Goal: Task Accomplishment & Management: Complete application form

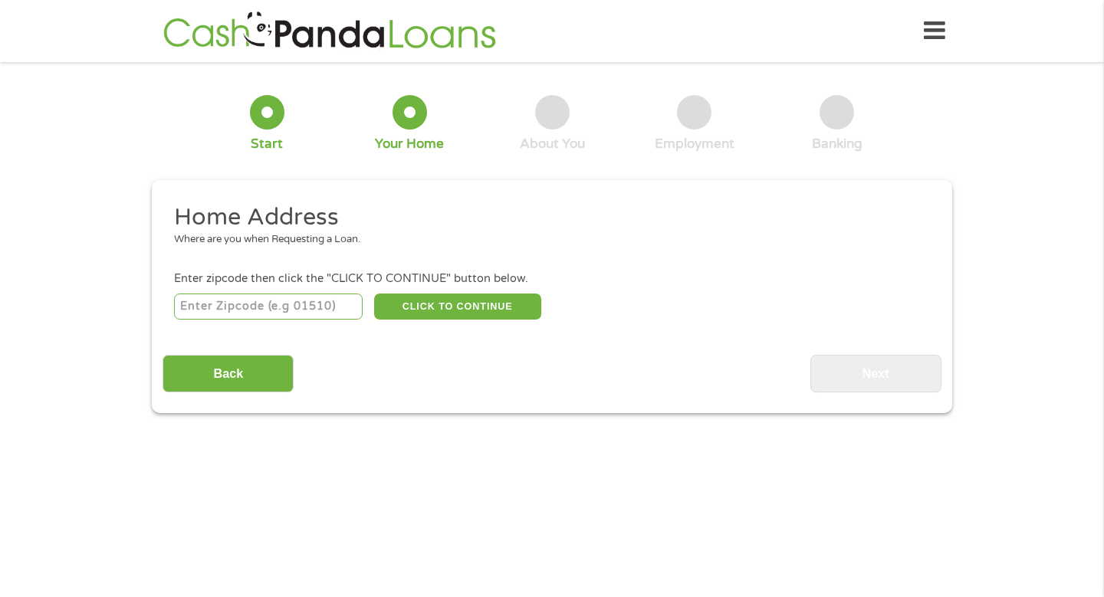
scroll to position [5, 0]
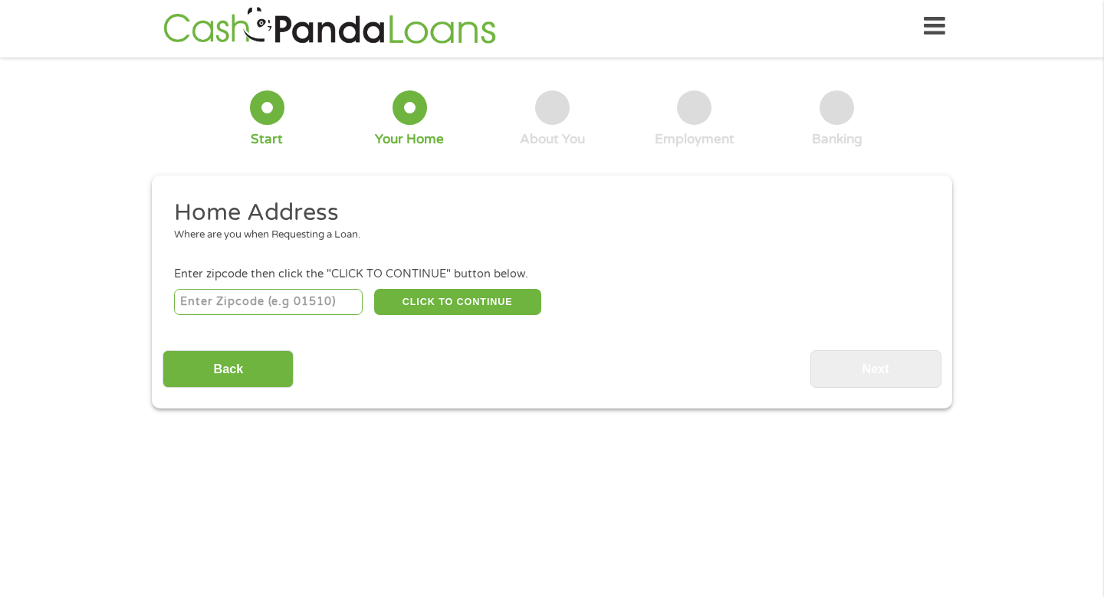
click at [281, 305] on input "number" at bounding box center [268, 302] width 189 height 26
type input "76063"
select select "[US_STATE]"
click at [455, 307] on button "CLICK TO CONTINUE" at bounding box center [457, 302] width 167 height 26
type input "76063"
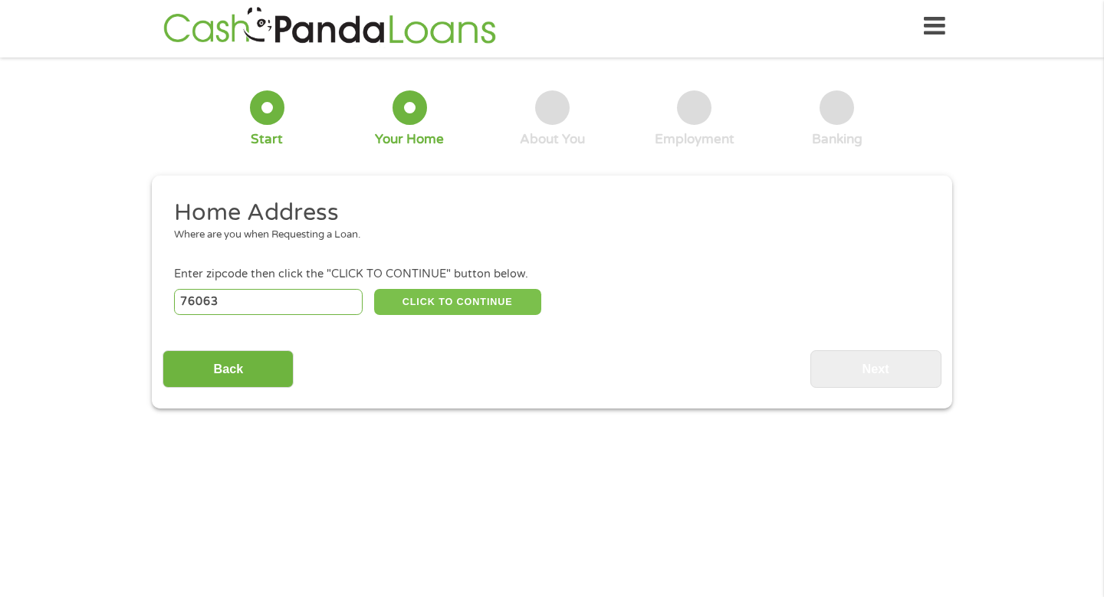
type input "Mansfield"
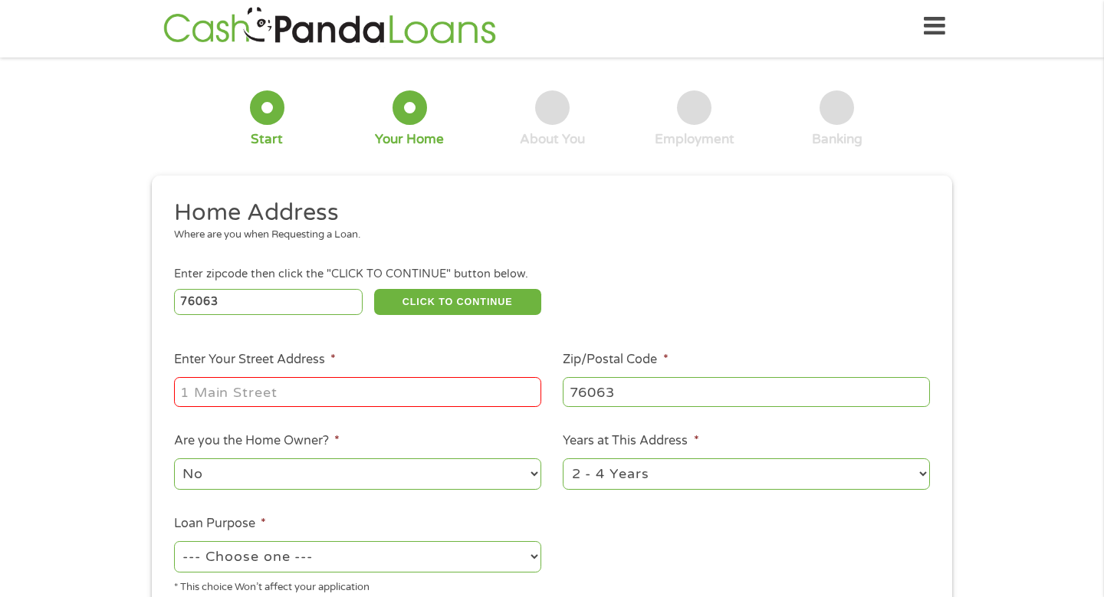
click at [427, 392] on input "Enter Your Street Address *" at bounding box center [357, 391] width 367 height 29
type input "2 Boltes Ct"
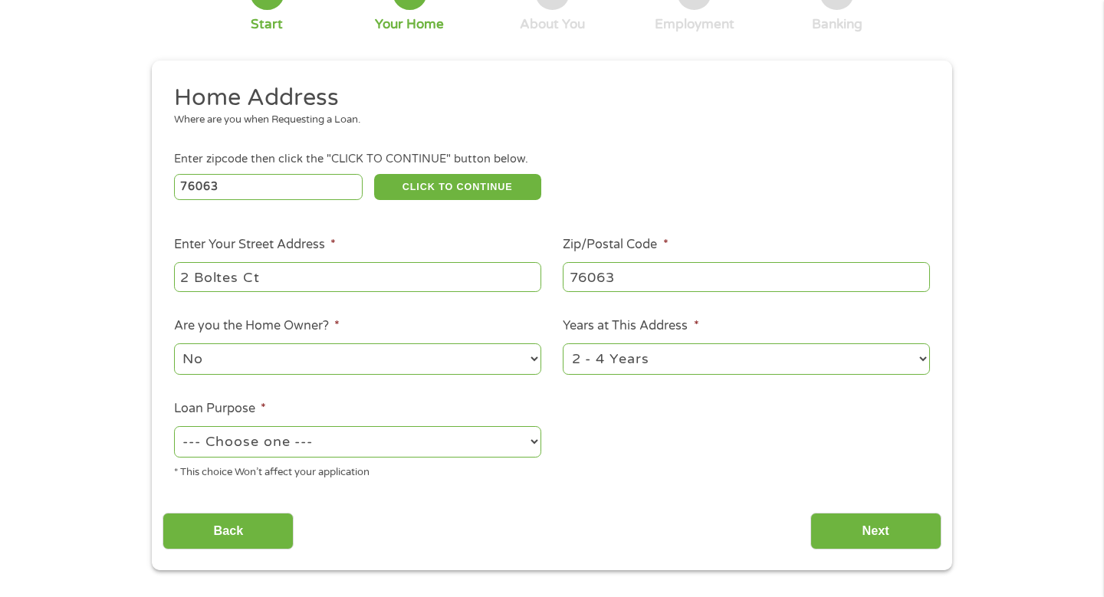
scroll to position [129, 0]
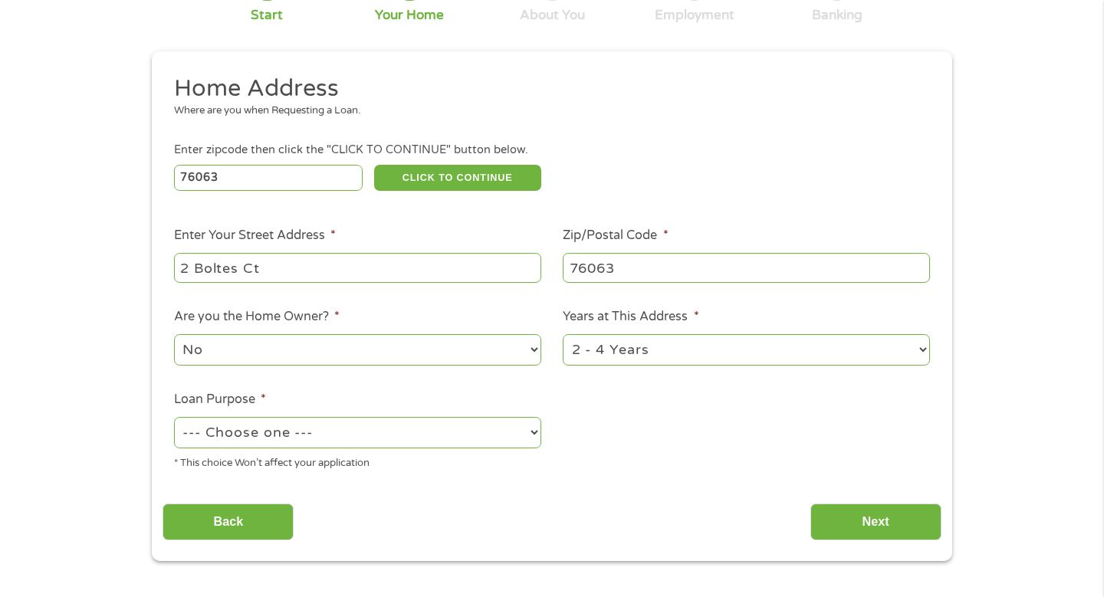
click at [620, 354] on select "1 Year or less 1 - 2 Years 2 - 4 Years Over 4 Years" at bounding box center [746, 349] width 367 height 31
select select "60months"
click at [327, 438] on select "--- Choose one --- Pay Bills Debt Consolidation Home Improvement Major Purchase…" at bounding box center [357, 432] width 367 height 31
select select "paybills"
click at [892, 536] on input "Next" at bounding box center [875, 523] width 131 height 38
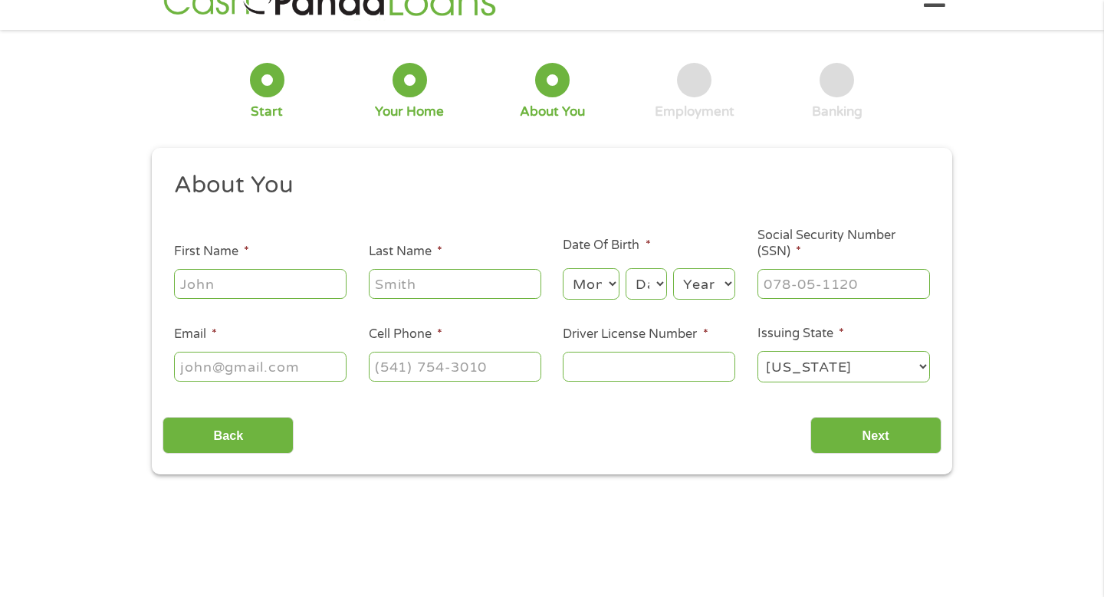
scroll to position [0, 0]
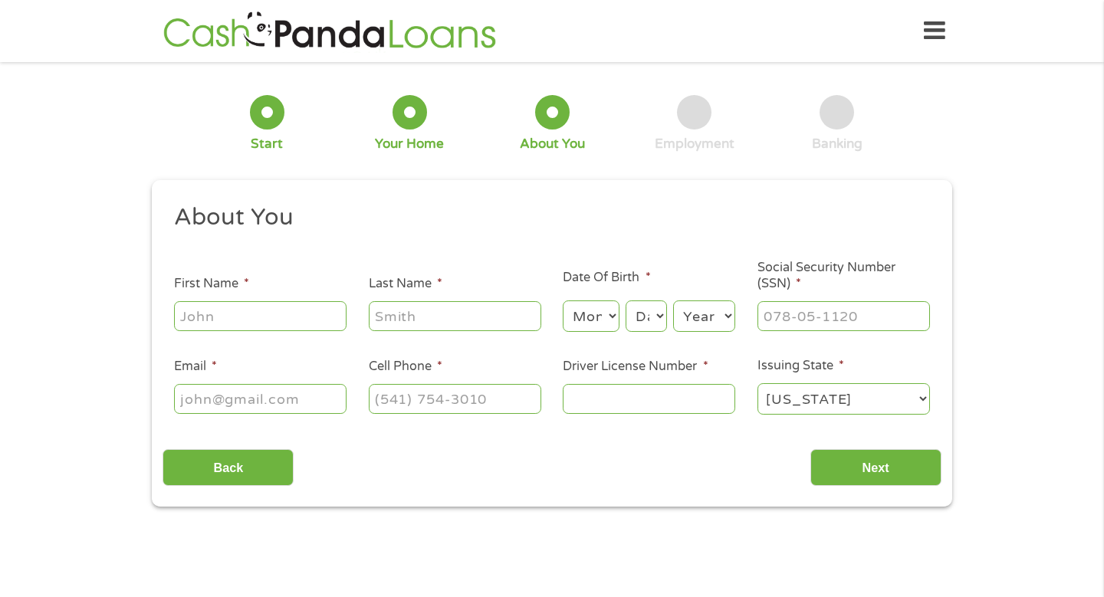
click at [307, 307] on input "First Name *" at bounding box center [260, 315] width 172 height 29
type input "Keelie"
type input "Foley"
type input "keeliefoley@yahoo.com"
type input "(817) 291-5719"
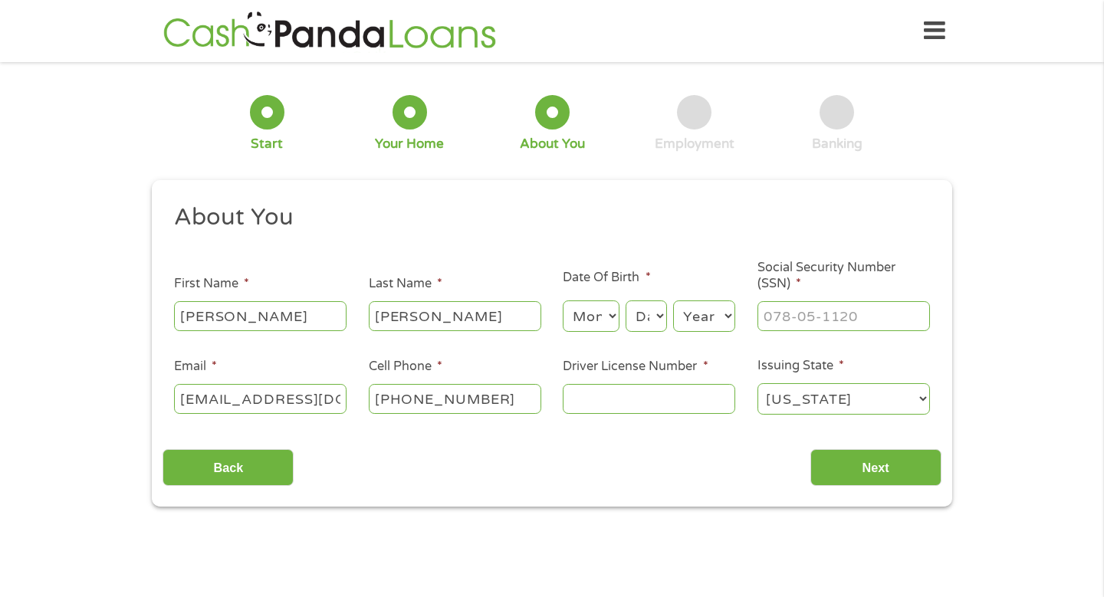
click at [584, 322] on select "Month 1 2 3 4 5 6 7 8 9 10 11 12" at bounding box center [591, 315] width 56 height 31
select select "6"
click at [658, 316] on select "Day 1 2 3 4 5 6 7 8 9 10 11 12 13 14 15 16 17 18 19 20 21 22 23 24 25 26 27 28 …" at bounding box center [645, 315] width 41 height 31
select select "12"
click at [714, 316] on select "Year 2007 2006 2005 2004 2003 2002 2001 2000 1999 1998 1997 1996 1995 1994 1993…" at bounding box center [704, 315] width 62 height 31
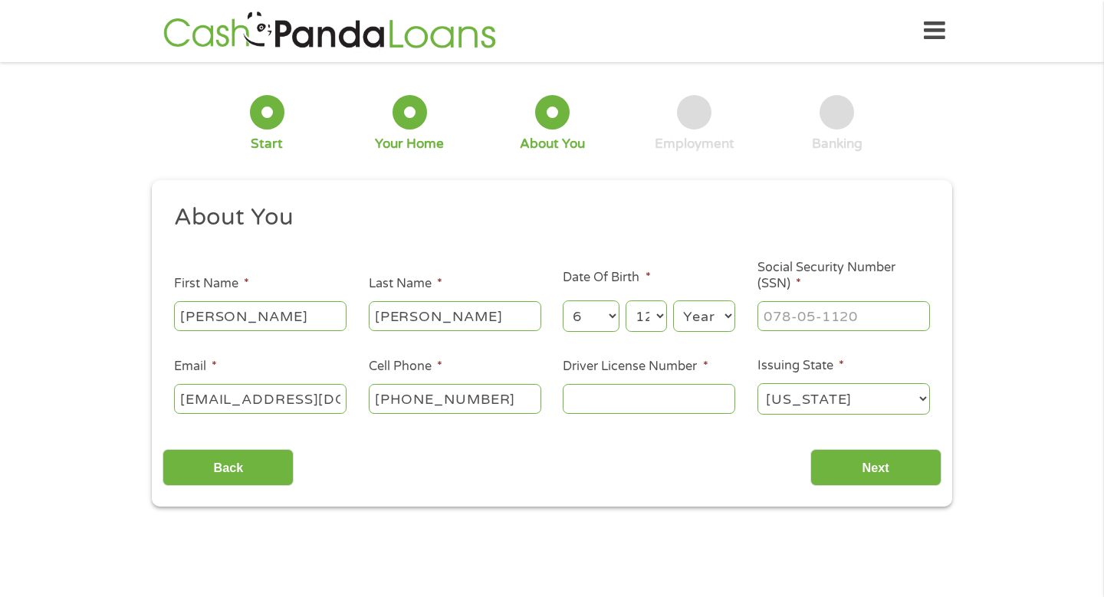
select select "1984"
click at [793, 326] on input "___-__-____" at bounding box center [843, 315] width 172 height 29
type input "482-06-8635"
click at [669, 402] on input "Driver License Number *" at bounding box center [649, 398] width 172 height 29
type input "17906234"
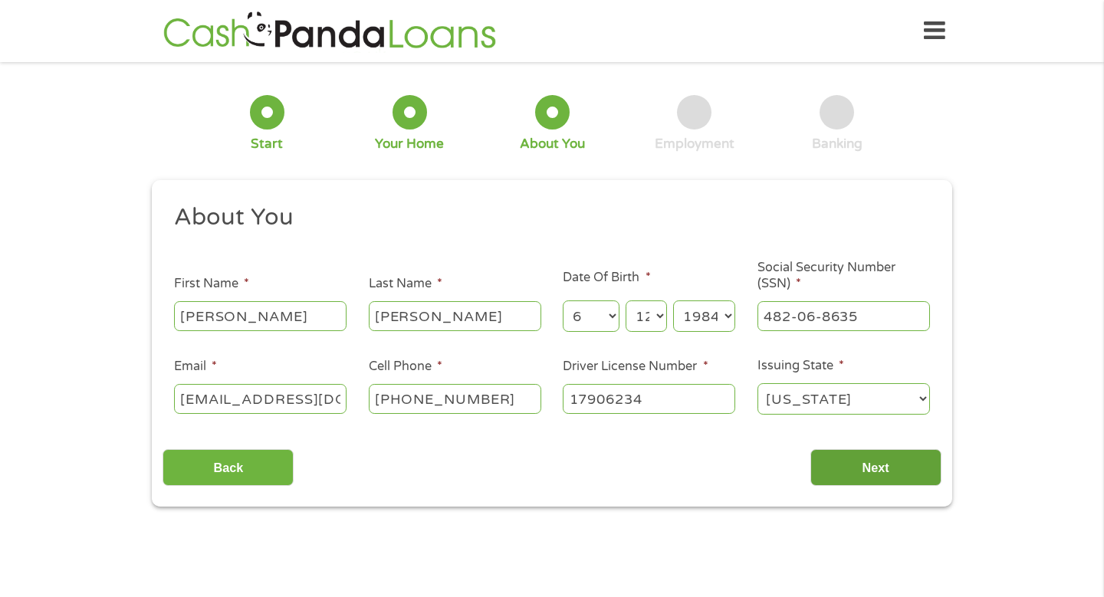
click at [866, 482] on input "Next" at bounding box center [875, 468] width 131 height 38
click at [865, 463] on input "Next" at bounding box center [875, 468] width 131 height 38
click at [843, 469] on input "Next" at bounding box center [875, 468] width 131 height 38
click at [887, 468] on input "Next" at bounding box center [875, 468] width 131 height 38
click at [799, 390] on select "Alabama Alaska Arizona Arkansas California Colorado Connecticut Delaware Distri…" at bounding box center [843, 398] width 172 height 31
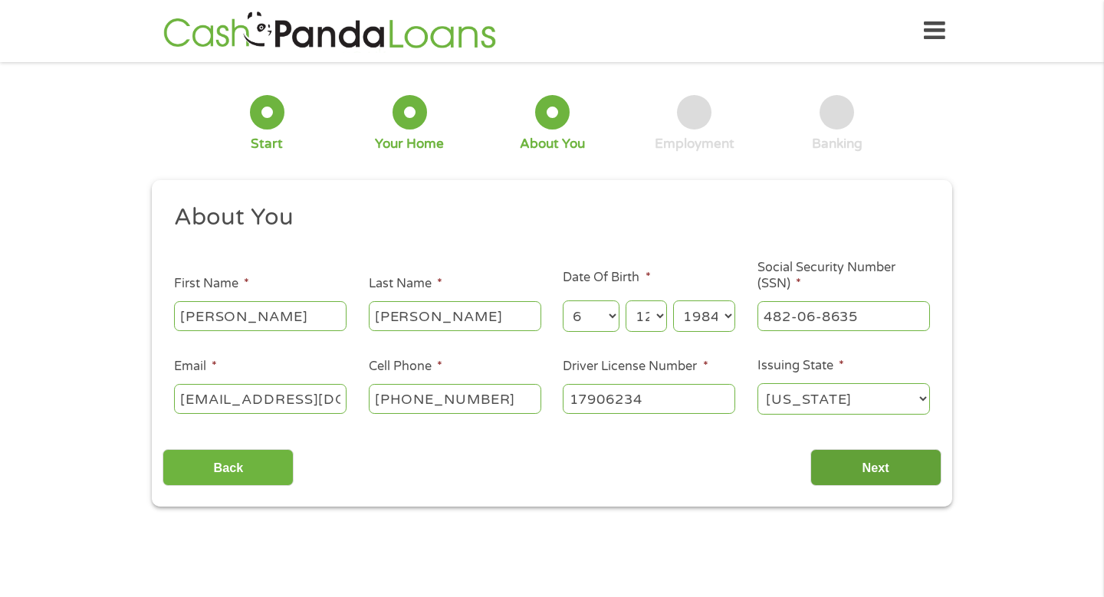
click at [881, 468] on input "Next" at bounding box center [875, 468] width 131 height 38
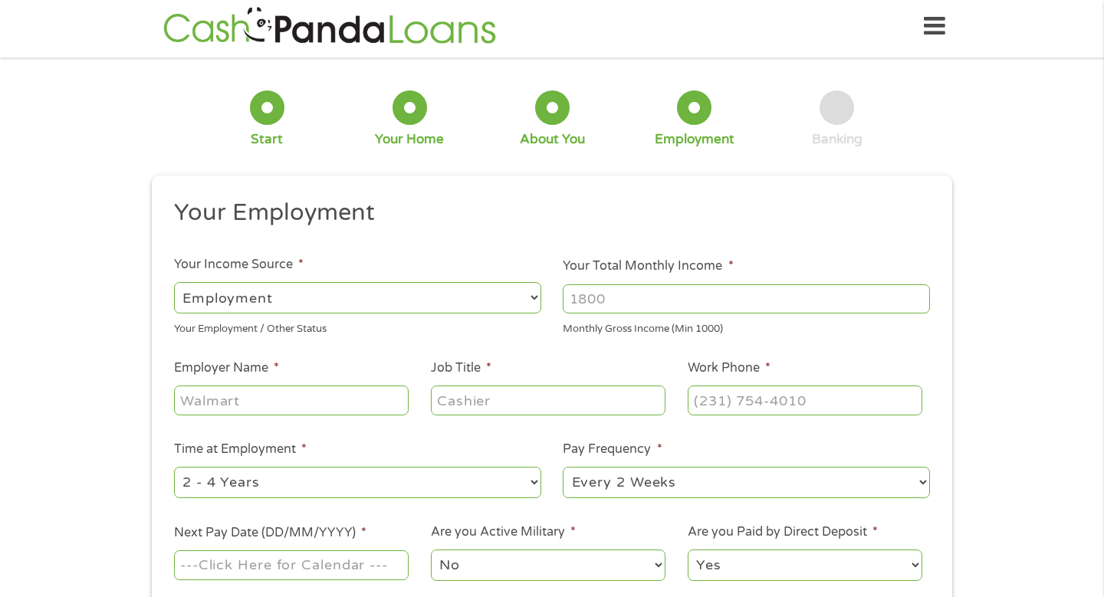
click at [462, 295] on select "--- Choose one --- Employment Self Employed Benefits" at bounding box center [357, 297] width 367 height 31
click at [583, 302] on input "Your Total Monthly Income *" at bounding box center [746, 298] width 367 height 29
type input "5300"
click at [274, 400] on input "Employer Name *" at bounding box center [291, 400] width 235 height 29
type input "generation tux"
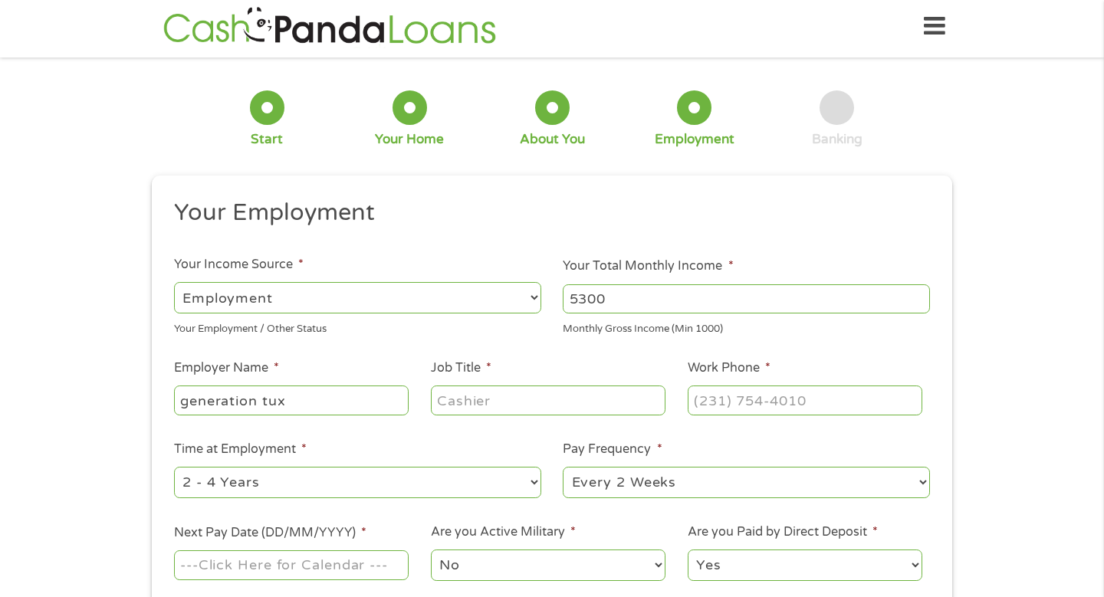
click at [447, 402] on input "Job Title *" at bounding box center [548, 400] width 235 height 29
type input "manager"
click at [709, 414] on input "(___) ___-____" at bounding box center [805, 400] width 235 height 29
type input "(844) 726-4889"
click at [474, 480] on select "--- Choose one --- 1 Year or less 1 - 2 Years 2 - 4 Years Over 4 Years" at bounding box center [357, 482] width 367 height 31
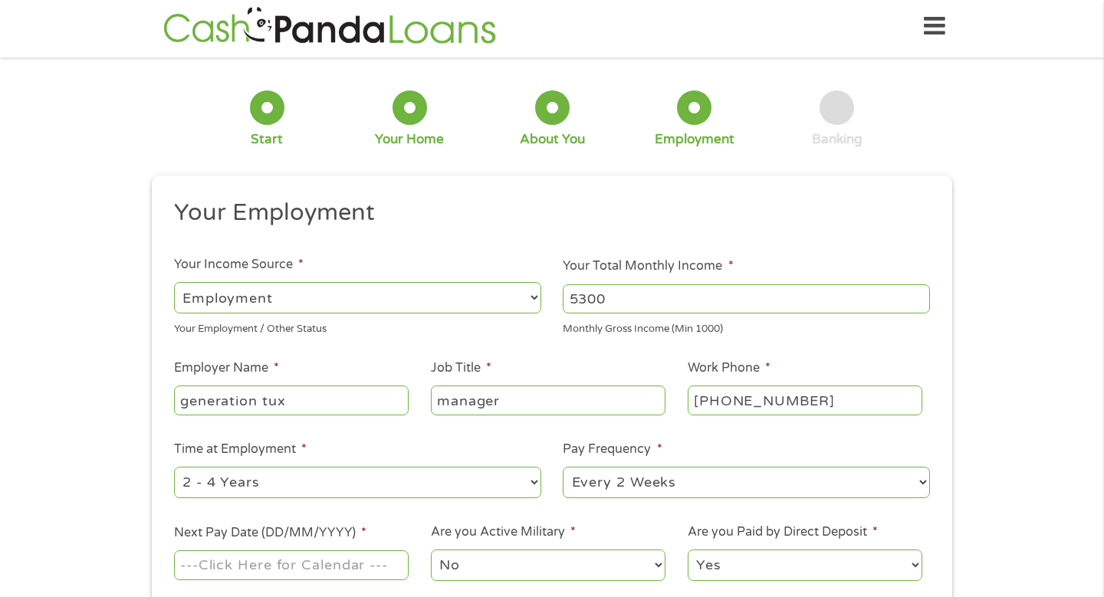
select select "24months"
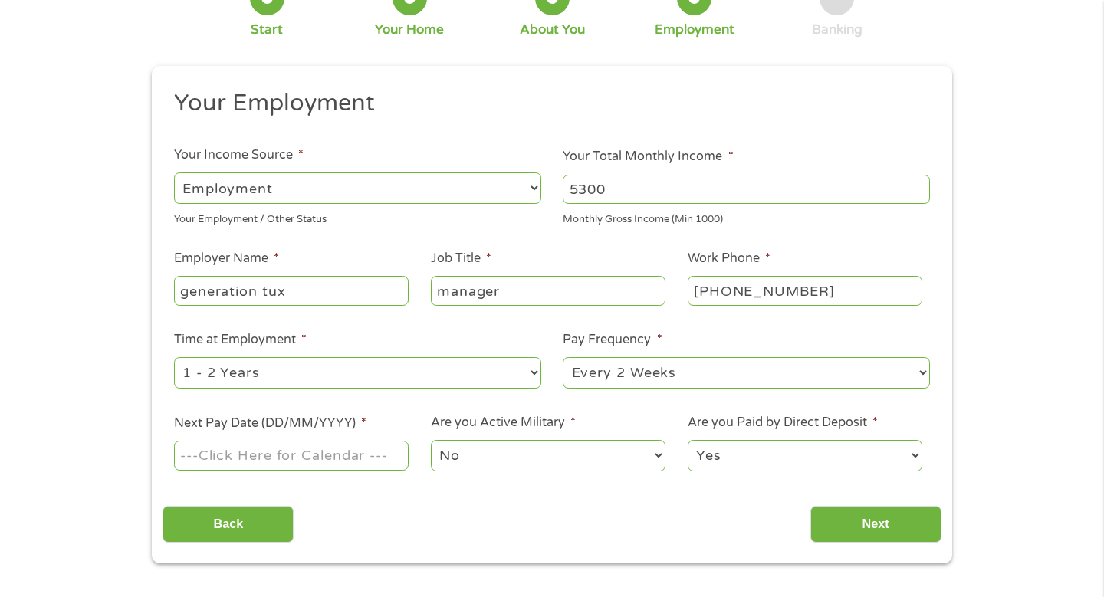
scroll to position [126, 0]
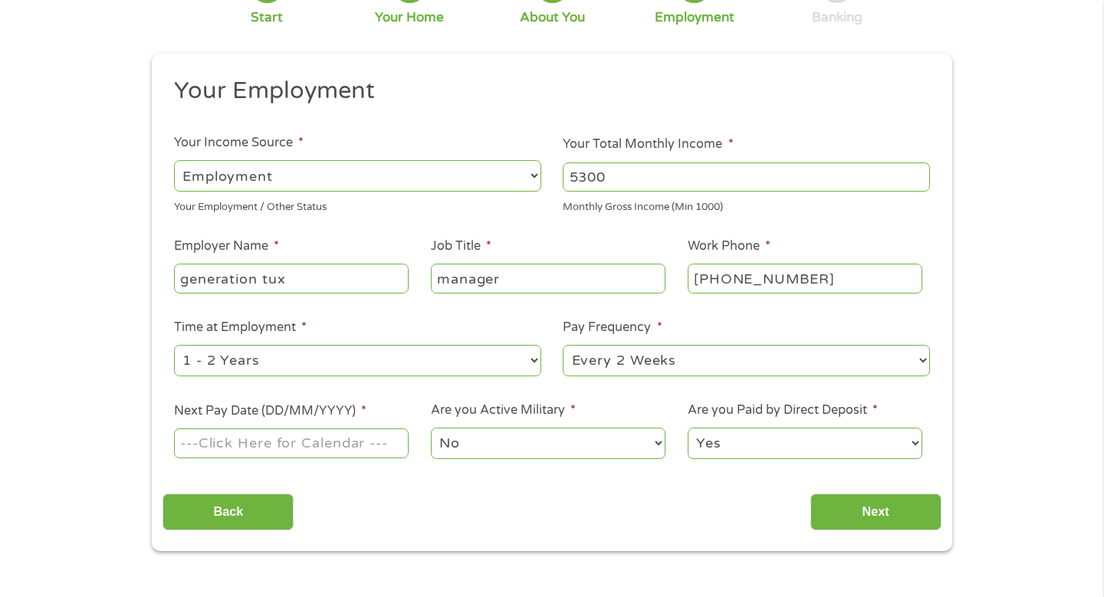
click at [646, 360] on select "--- Choose one --- Every 2 Weeks Every Week Monthly Semi-Monthly" at bounding box center [746, 360] width 367 height 31
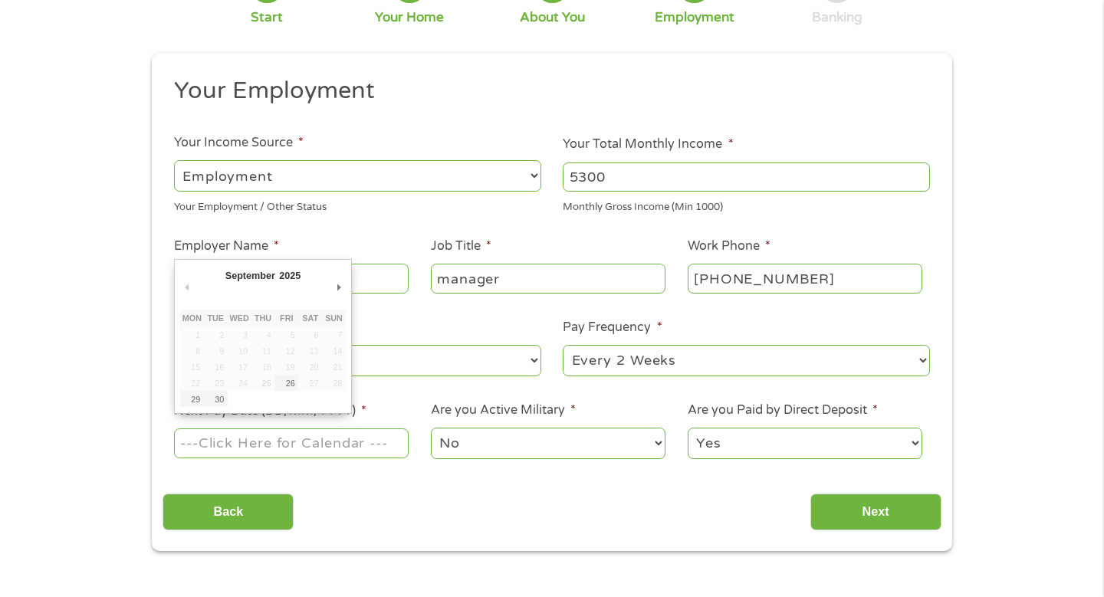
click at [233, 449] on input "Next Pay Date (DD/MM/YYYY) *" at bounding box center [291, 442] width 235 height 29
type input "26/09/2025"
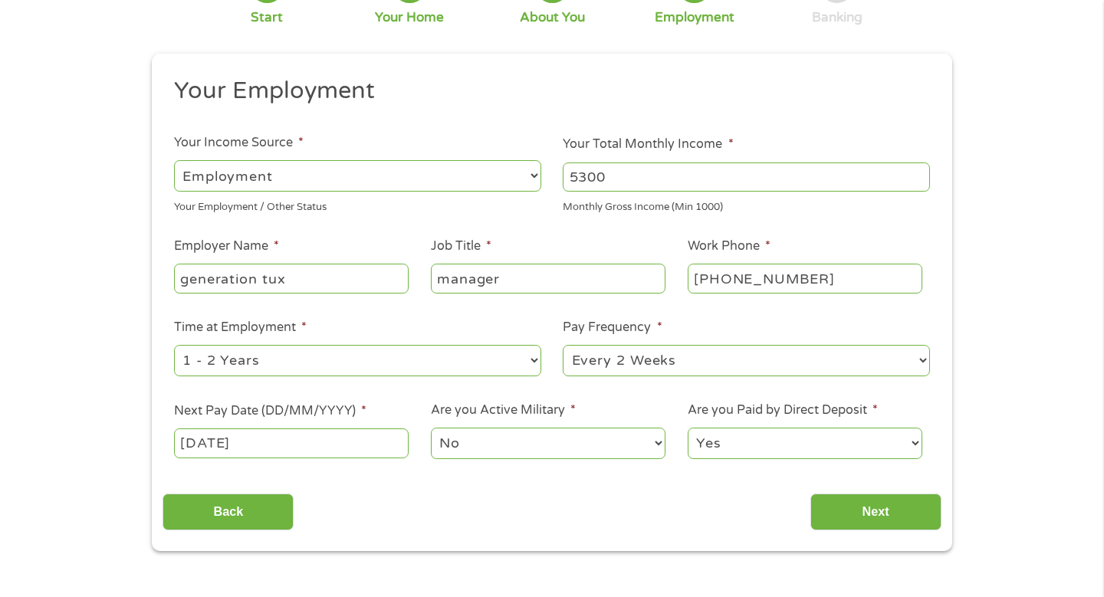
click at [503, 444] on select "No Yes" at bounding box center [548, 443] width 235 height 31
click at [849, 522] on input "Next" at bounding box center [875, 513] width 131 height 38
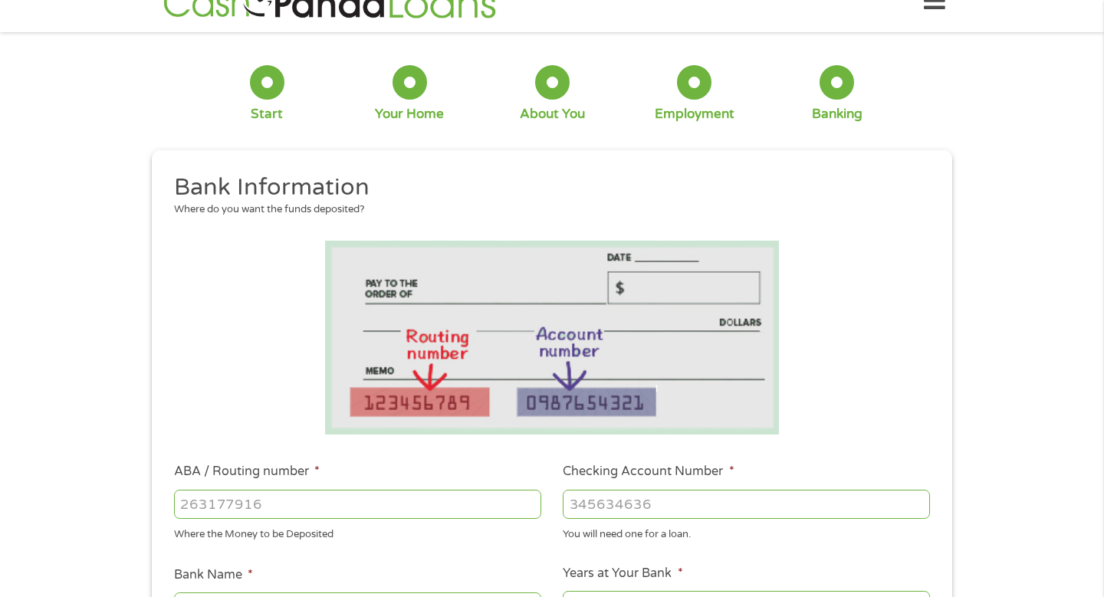
scroll to position [0, 0]
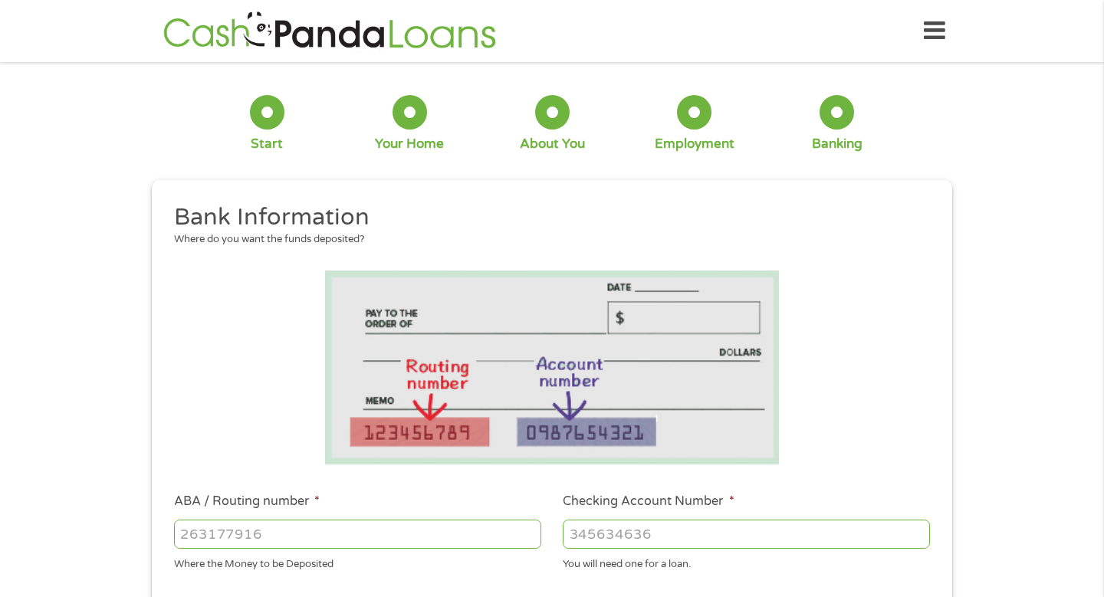
click at [280, 527] on input "ABA / Routing number *" at bounding box center [357, 534] width 367 height 29
type input "111000025"
type input "BANK OF AMERICA NA"
type input "111000025"
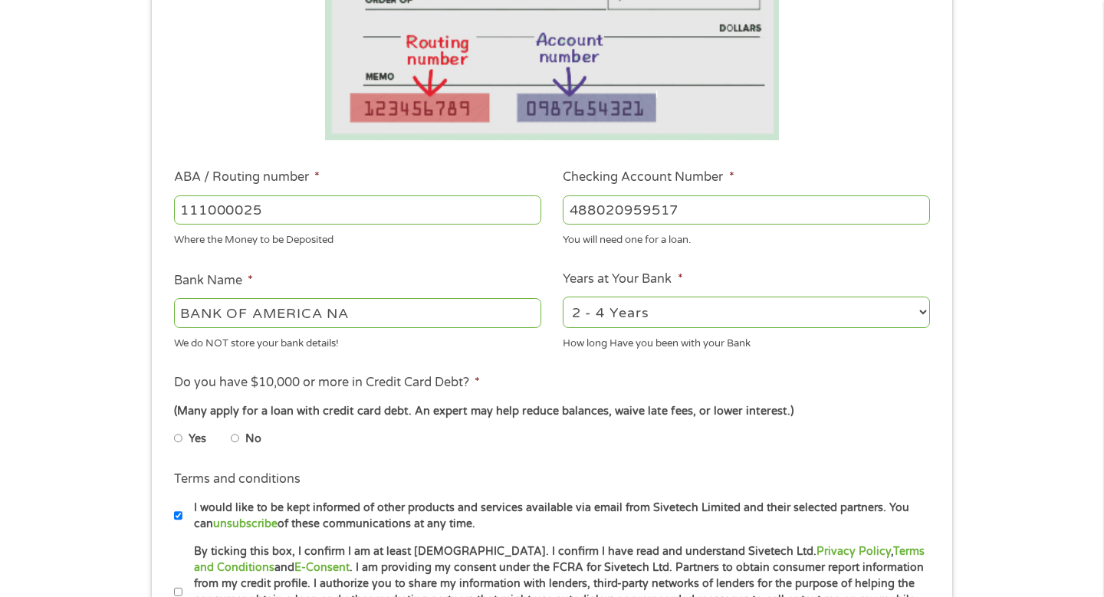
scroll to position [330, 0]
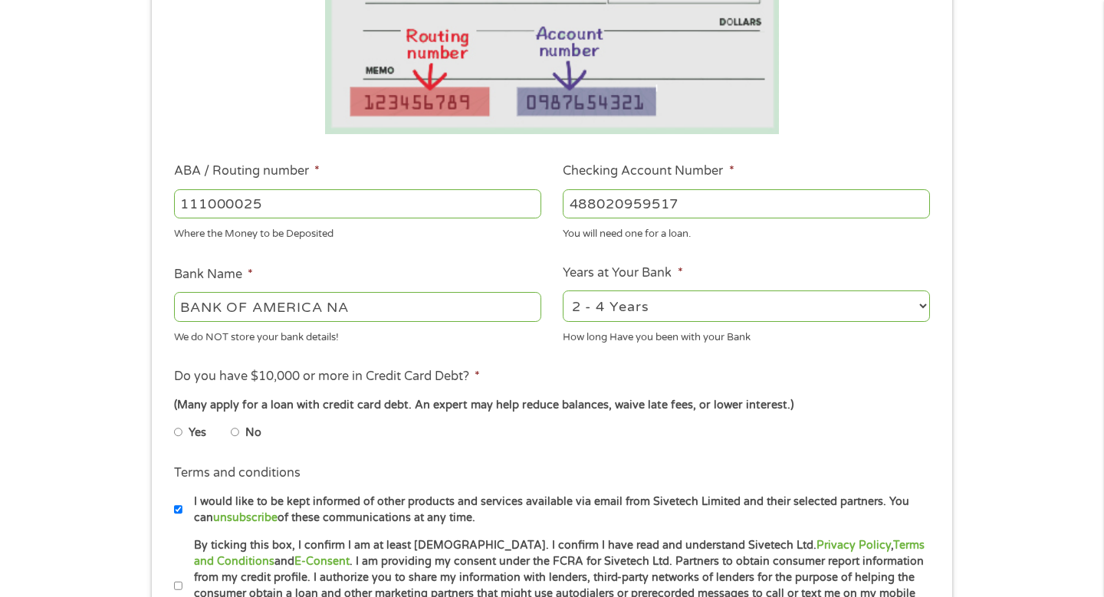
type input "488020959517"
click at [583, 310] on select "2 - 4 Years 6 - 12 Months 1 - 2 Years Over 4 Years" at bounding box center [746, 305] width 367 height 31
select select "60months"
click at [235, 433] on input "No" at bounding box center [235, 432] width 9 height 25
radio input "true"
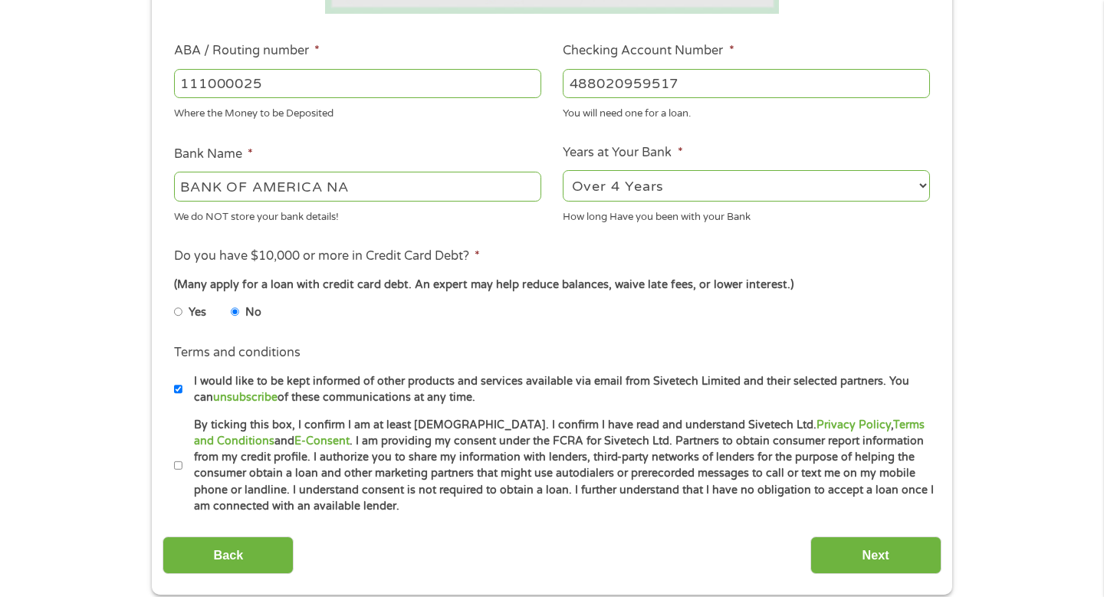
scroll to position [455, 0]
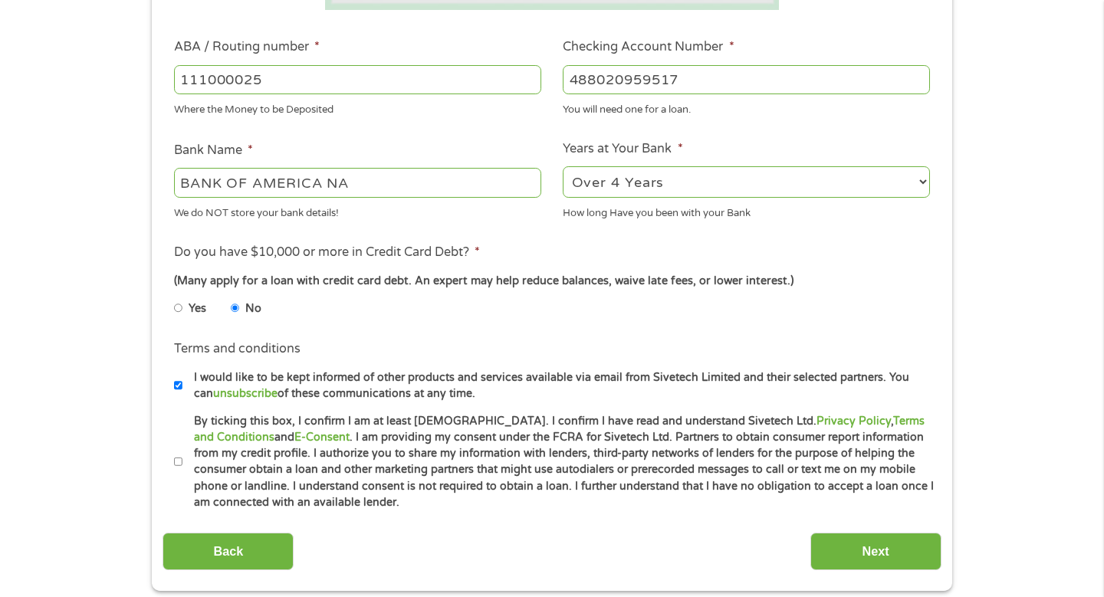
click at [179, 460] on input "By ticking this box, I confirm I am at least 18 years old. I confirm I have rea…" at bounding box center [178, 462] width 9 height 25
checkbox input "true"
click at [890, 555] on input "Next" at bounding box center [875, 552] width 131 height 38
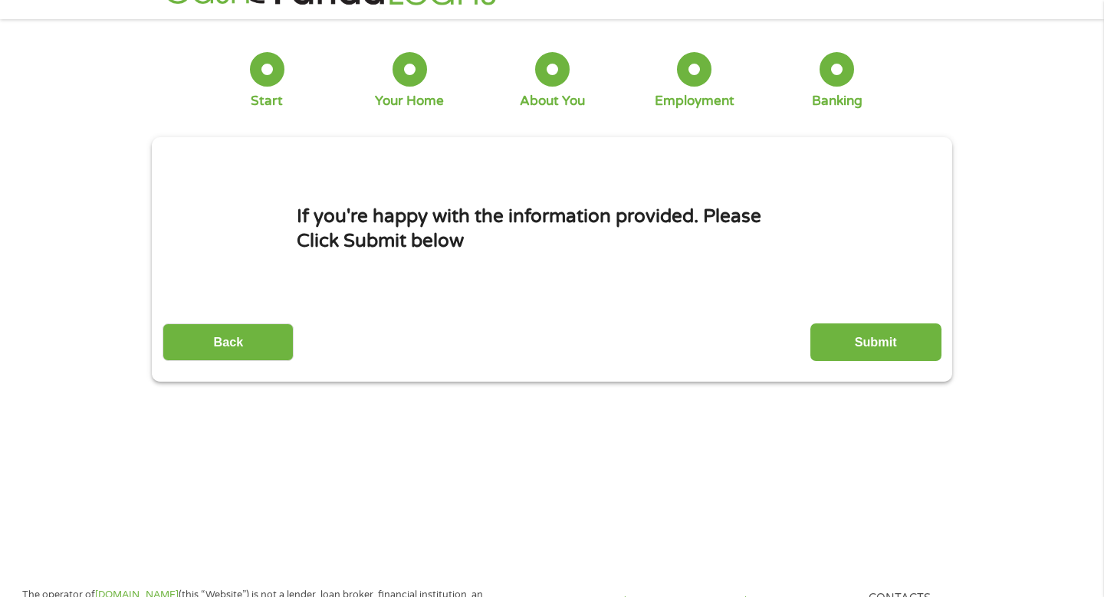
scroll to position [0, 0]
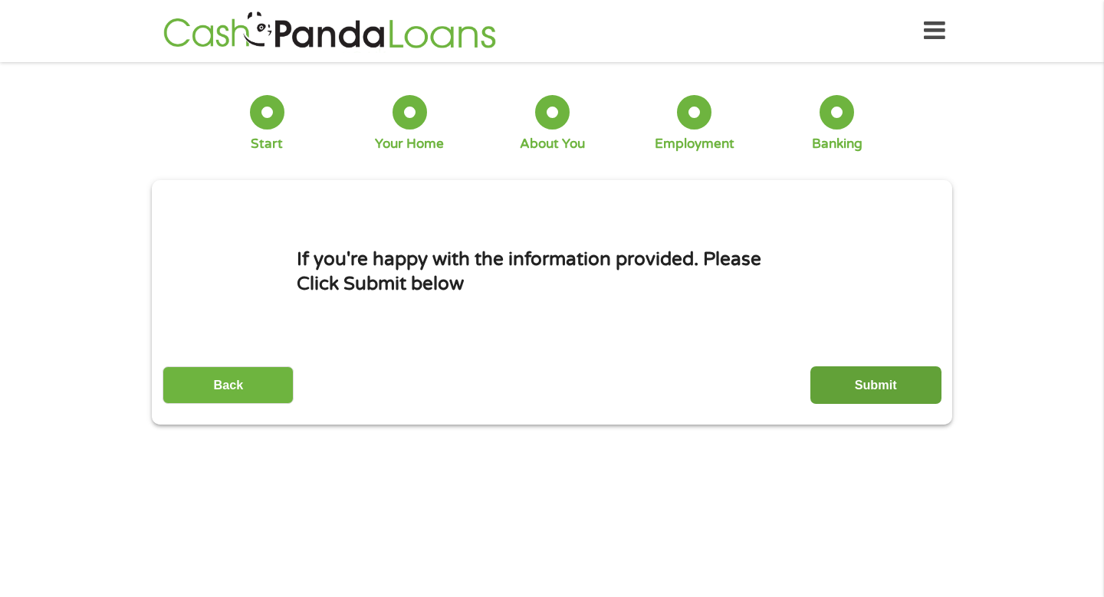
click at [842, 377] on input "Submit" at bounding box center [875, 385] width 131 height 38
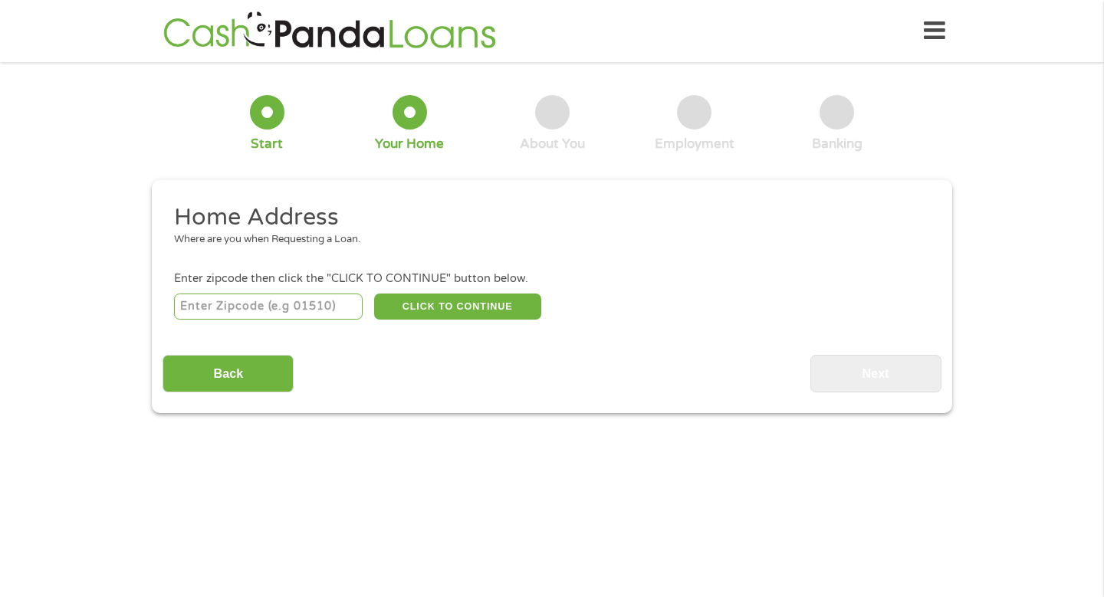
scroll to position [5, 0]
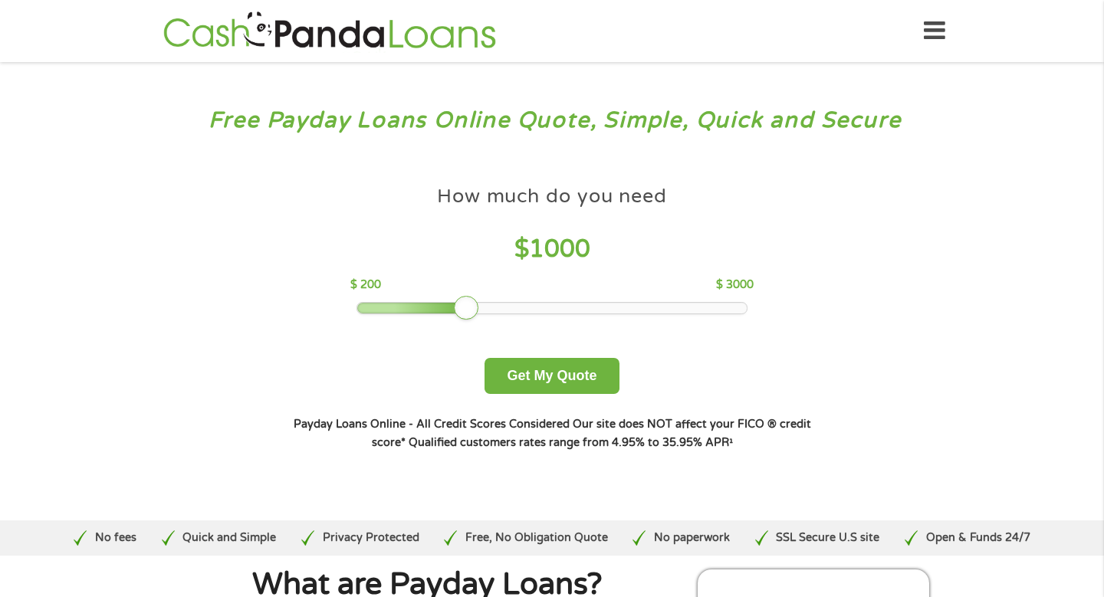
click at [940, 27] on icon at bounding box center [934, 31] width 21 height 38
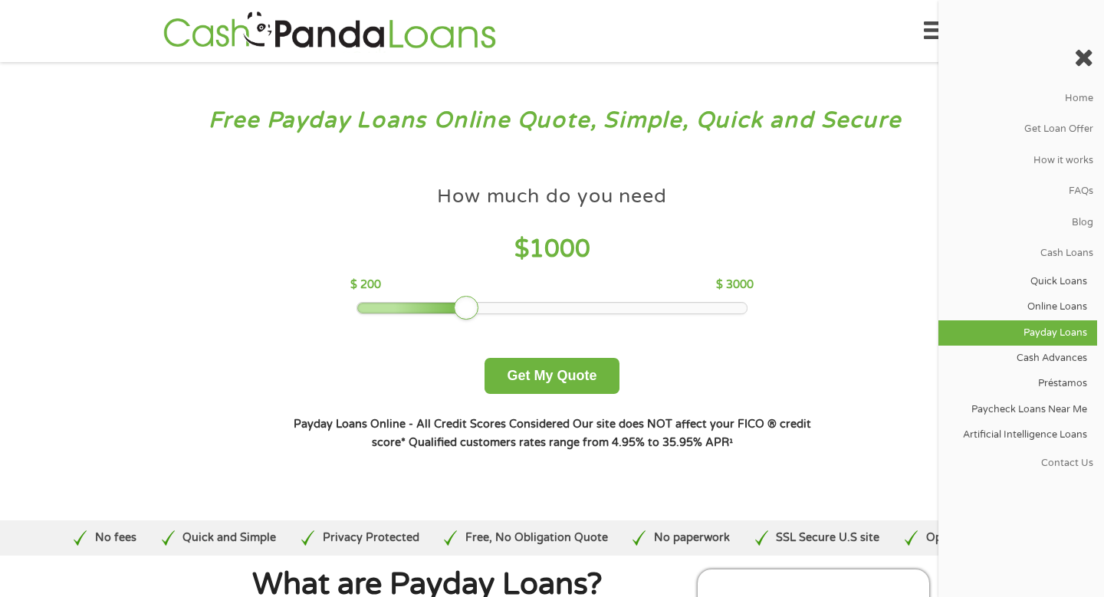
click at [1076, 330] on link "Payday Loans" at bounding box center [1017, 332] width 159 height 25
